Goal: Task Accomplishment & Management: Manage account settings

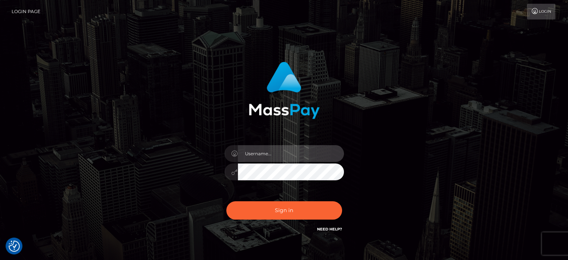
click at [275, 150] on input "text" at bounding box center [291, 153] width 106 height 17
type input "[EMAIL_ADDRESS][DOMAIN_NAME]"
click at [226, 201] on button "Sign in" at bounding box center [284, 210] width 116 height 18
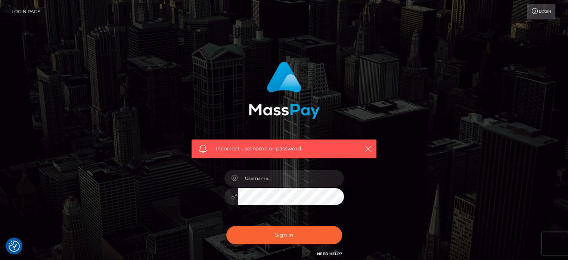
click at [330, 253] on link "Need Help?" at bounding box center [329, 253] width 25 height 5
click at [249, 180] on input "text" at bounding box center [291, 178] width 106 height 17
type input "[EMAIL_ADDRESS][DOMAIN_NAME]"
click at [226, 226] on button "Sign in" at bounding box center [284, 235] width 116 height 18
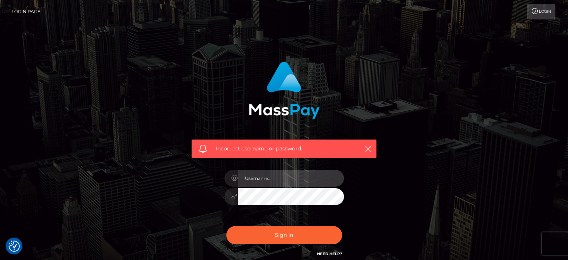
click at [276, 180] on input "text" at bounding box center [291, 178] width 106 height 17
type input "[EMAIL_ADDRESS][DOMAIN_NAME]"
click at [226, 226] on button "Sign in" at bounding box center [284, 235] width 116 height 18
click at [282, 195] on div at bounding box center [284, 192] width 131 height 57
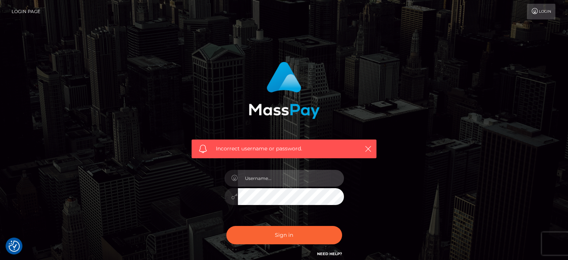
type input "[EMAIL_ADDRESS][DOMAIN_NAME]"
click at [226, 226] on button "Sign in" at bounding box center [284, 235] width 116 height 18
click at [276, 180] on input "text" at bounding box center [291, 178] width 106 height 17
type input "[EMAIL_ADDRESS][DOMAIN_NAME]"
click at [226, 226] on button "Sign in" at bounding box center [284, 235] width 116 height 18
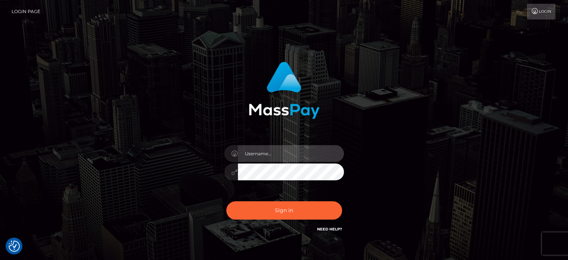
click at [282, 154] on input "text" at bounding box center [291, 153] width 106 height 17
type input "[EMAIL_ADDRESS][DOMAIN_NAME]"
click at [226, 201] on button "Sign in" at bounding box center [284, 210] width 116 height 18
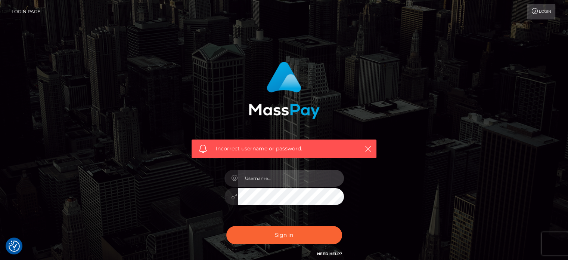
drag, startPoint x: 0, startPoint y: 0, endPoint x: 291, endPoint y: 174, distance: 339.4
click at [291, 174] on input "text" at bounding box center [291, 178] width 106 height 17
type input "kiaradsarmientoOF@gmail.com"
click at [226, 226] on button "Sign in" at bounding box center [284, 235] width 116 height 18
click at [300, 171] on input "text" at bounding box center [291, 178] width 106 height 17
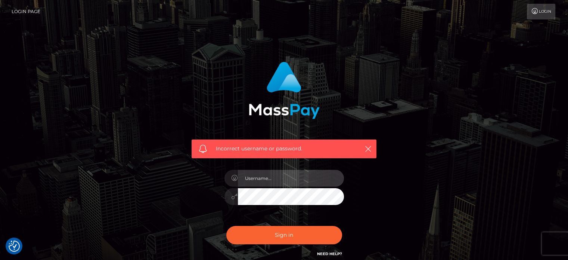
type input "[EMAIL_ADDRESS][DOMAIN_NAME]"
click at [226, 226] on button "Sign in" at bounding box center [284, 235] width 116 height 18
click at [251, 179] on input "text" at bounding box center [291, 178] width 106 height 17
type input "kiaradsarmientoOF@gmail.com"
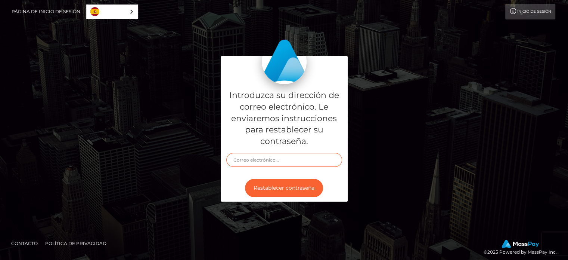
click at [299, 161] on input "text" at bounding box center [284, 160] width 116 height 14
type input "1"
click at [269, 160] on input "[EMAIL_ADDRESS][DOMAIN_NAME]" at bounding box center [284, 160] width 116 height 14
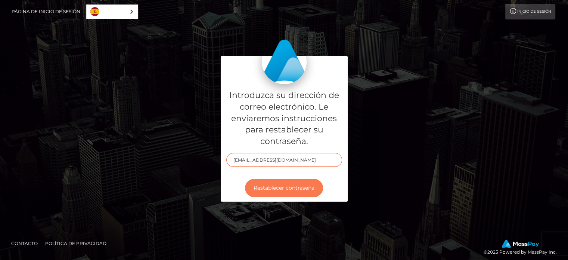
type input "[EMAIL_ADDRESS][DOMAIN_NAME]"
click at [256, 189] on button "Restablecer contraseña" at bounding box center [284, 188] width 78 height 18
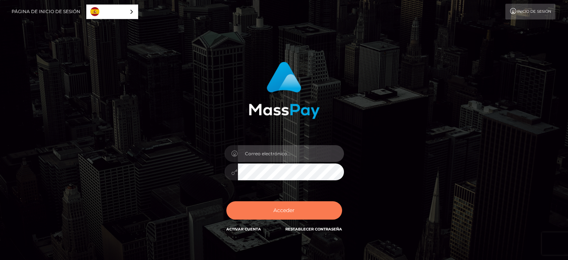
type input "[EMAIL_ADDRESS][DOMAIN_NAME]"
click at [271, 208] on button "Acceder" at bounding box center [284, 210] width 116 height 18
